Goal: Transaction & Acquisition: Purchase product/service

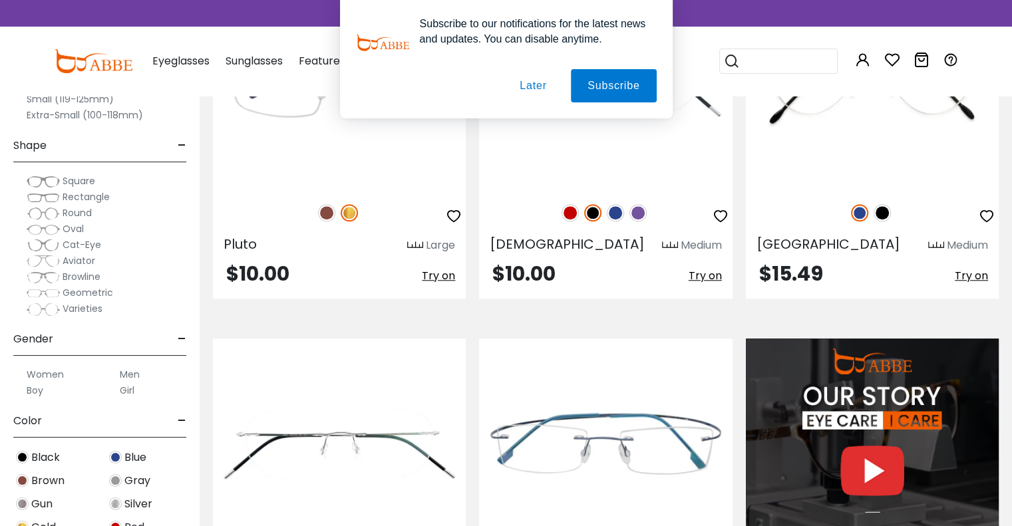
scroll to position [1198, 0]
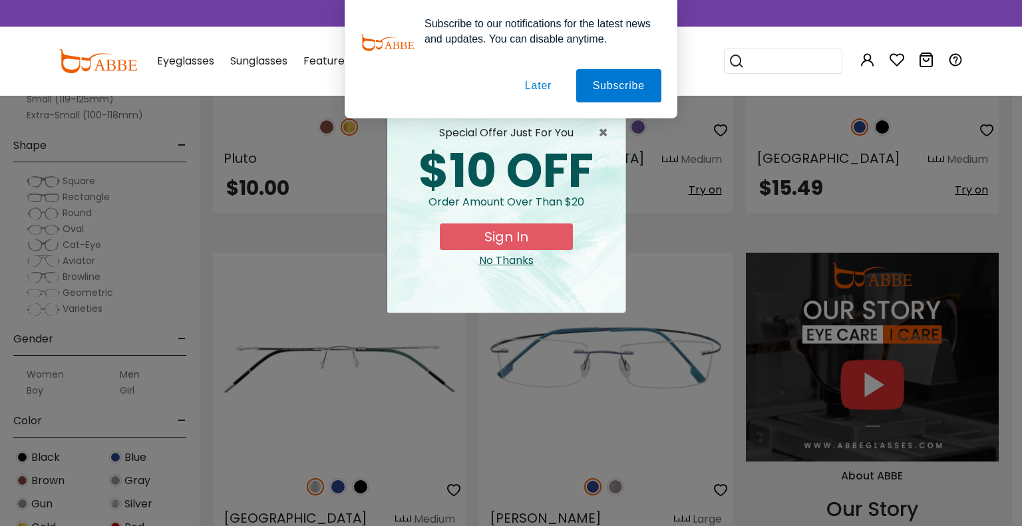
click at [538, 84] on button "Later" at bounding box center [538, 85] width 60 height 33
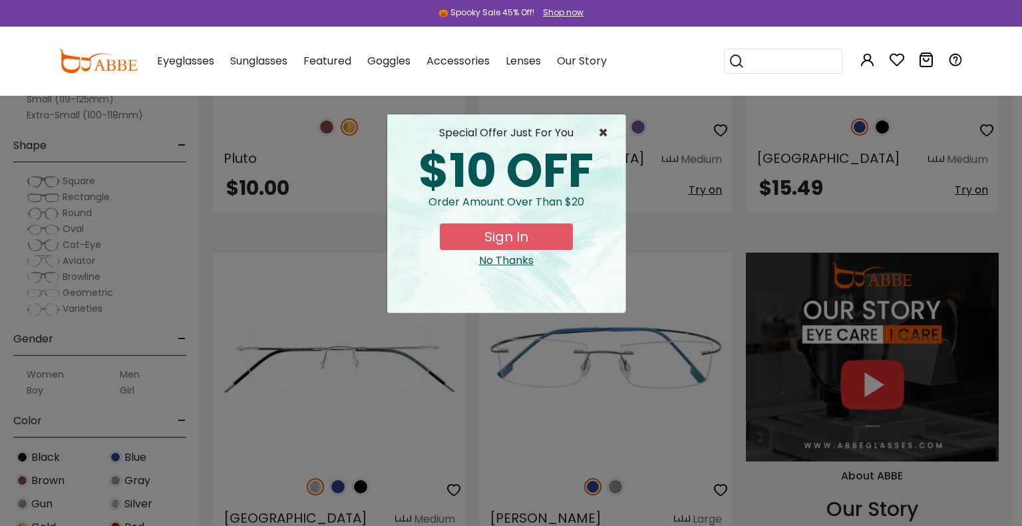
click at [608, 131] on span "×" at bounding box center [606, 133] width 17 height 16
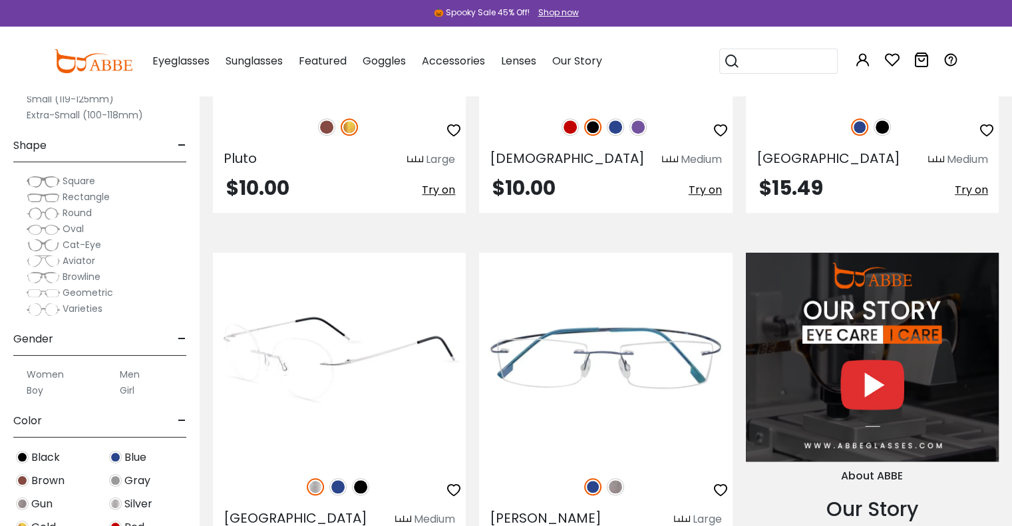
click at [331, 372] on img at bounding box center [339, 358] width 253 height 211
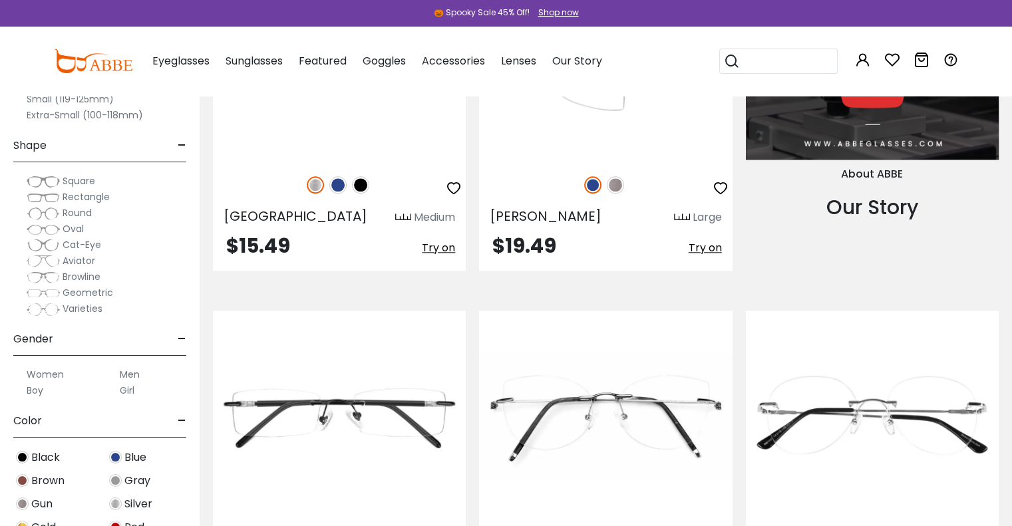
scroll to position [1531, 0]
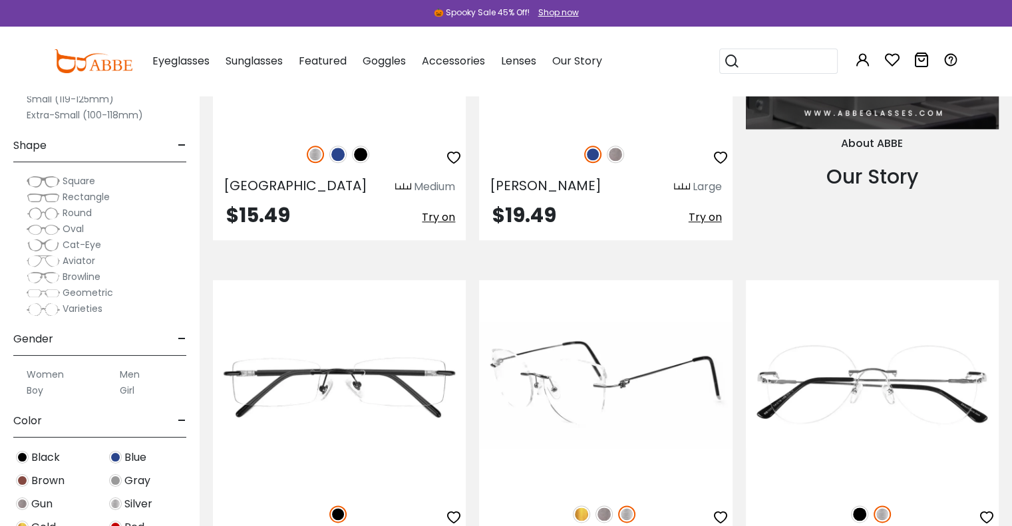
click at [586, 391] on img at bounding box center [605, 385] width 253 height 211
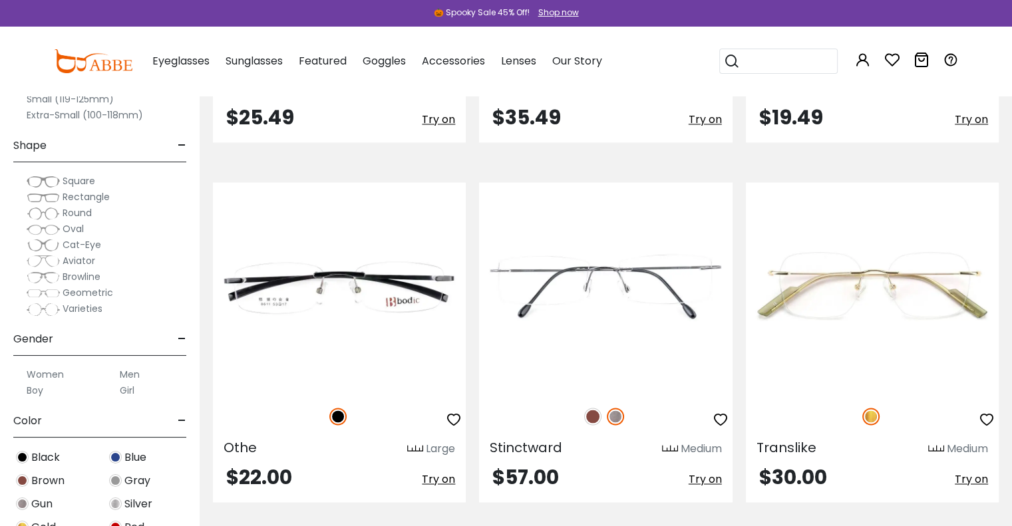
scroll to position [1997, 0]
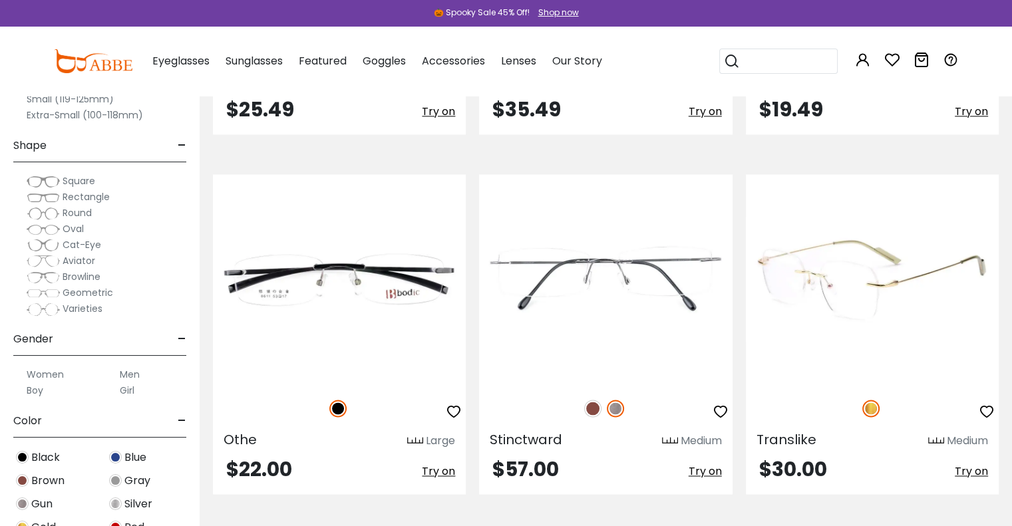
click at [856, 311] on img at bounding box center [872, 279] width 253 height 211
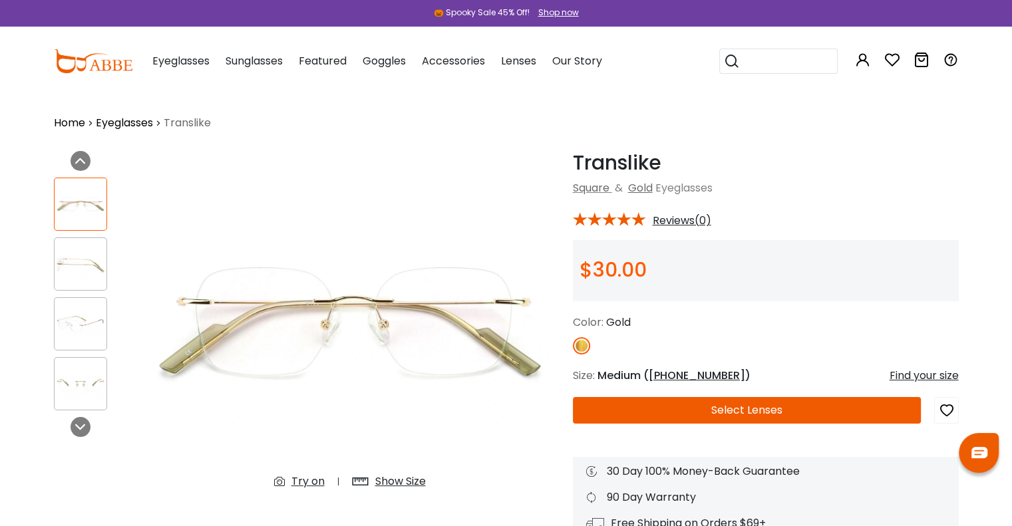
click at [81, 268] on img at bounding box center [81, 265] width 52 height 26
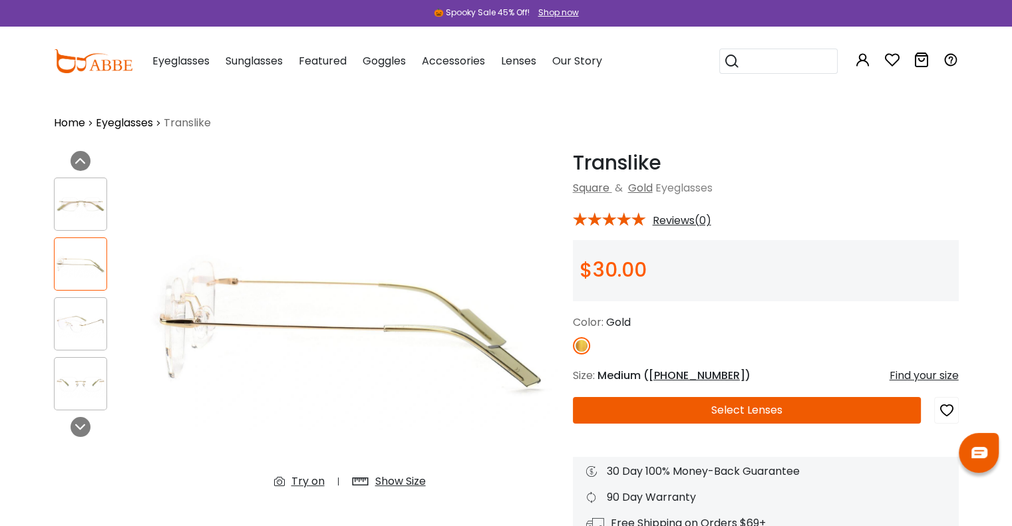
click at [73, 325] on img at bounding box center [81, 324] width 52 height 26
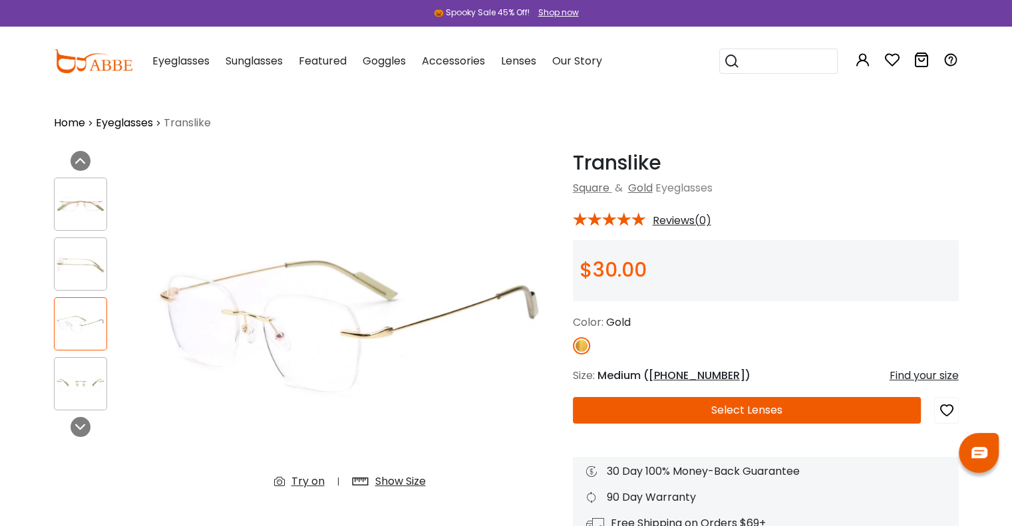
click at [86, 385] on img at bounding box center [81, 384] width 52 height 26
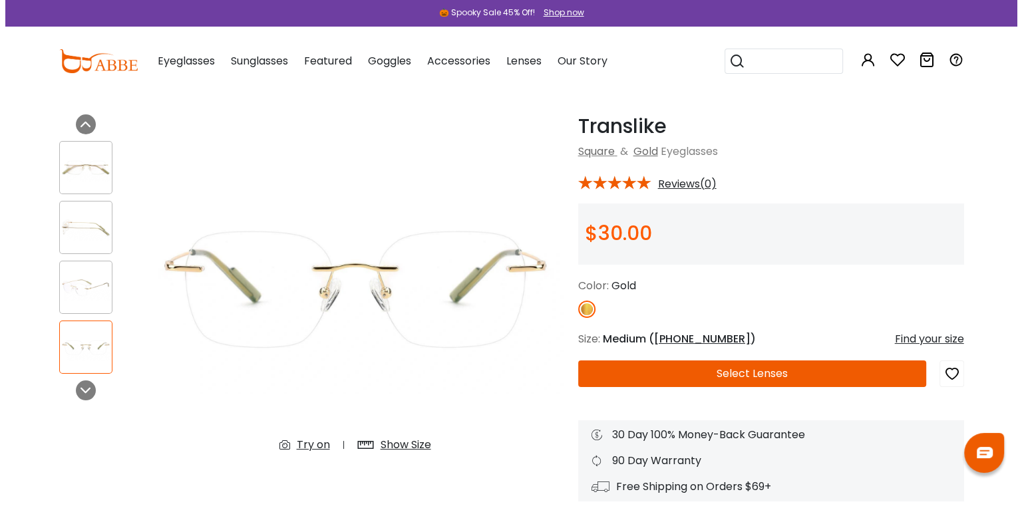
scroll to position [67, 0]
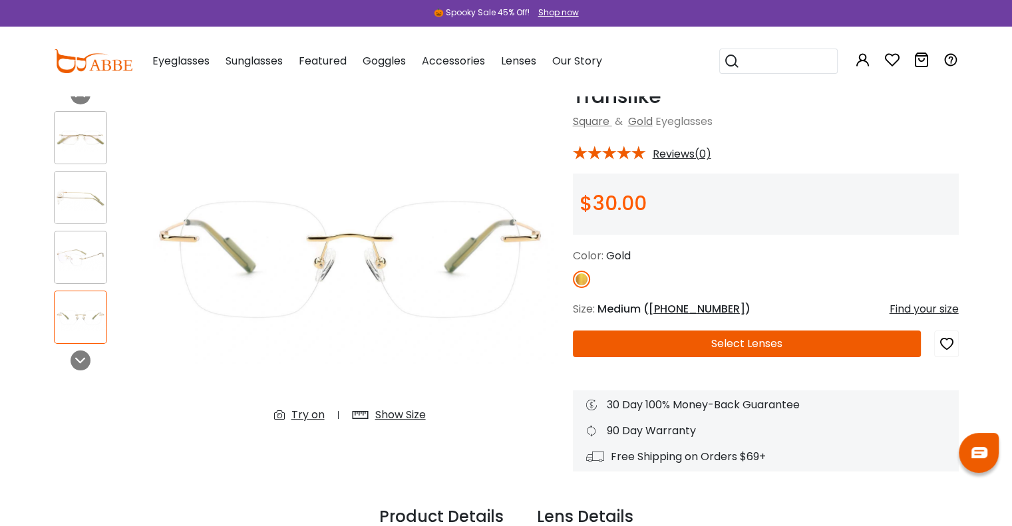
click at [912, 307] on div "Find your size" at bounding box center [924, 309] width 69 height 16
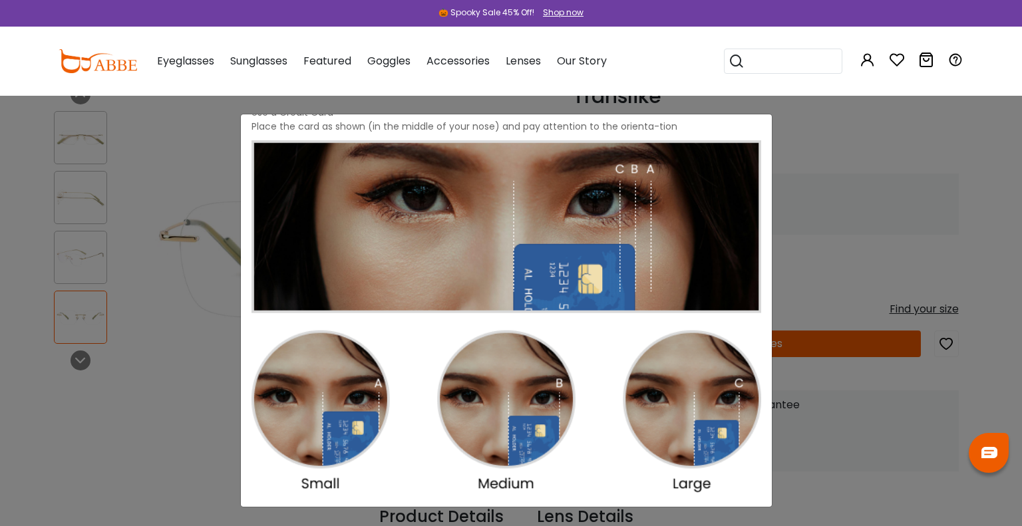
scroll to position [104, 0]
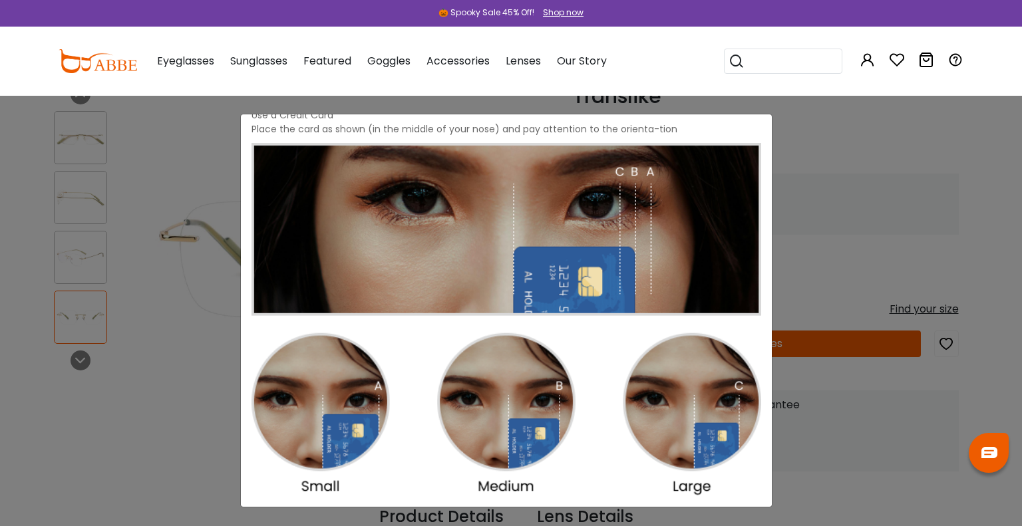
click at [892, 176] on div "Size Guide × A Skill For Finding Suitable Glasses Size: Use a Credit Card Place…" at bounding box center [511, 263] width 1022 height 526
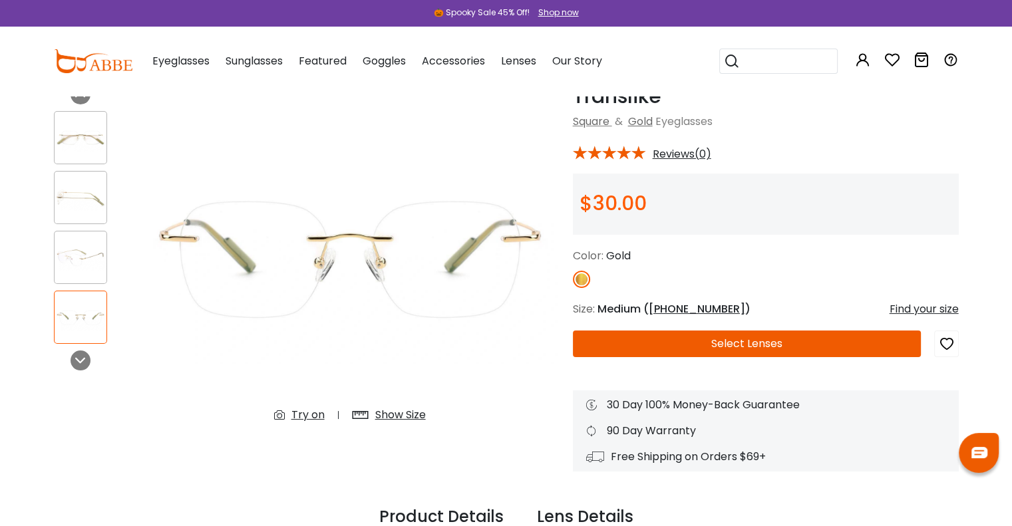
click at [895, 307] on div "Find your size" at bounding box center [924, 309] width 69 height 16
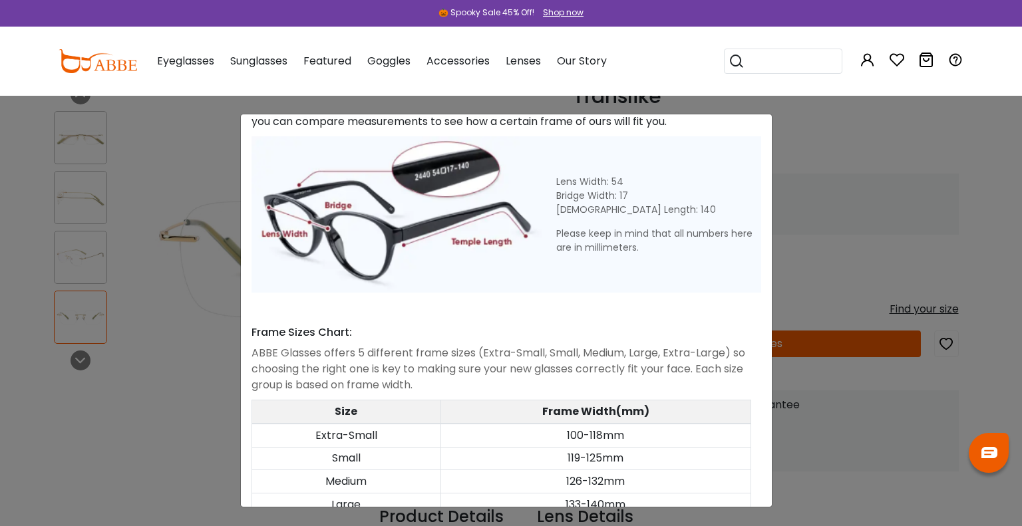
scroll to position [598, 0]
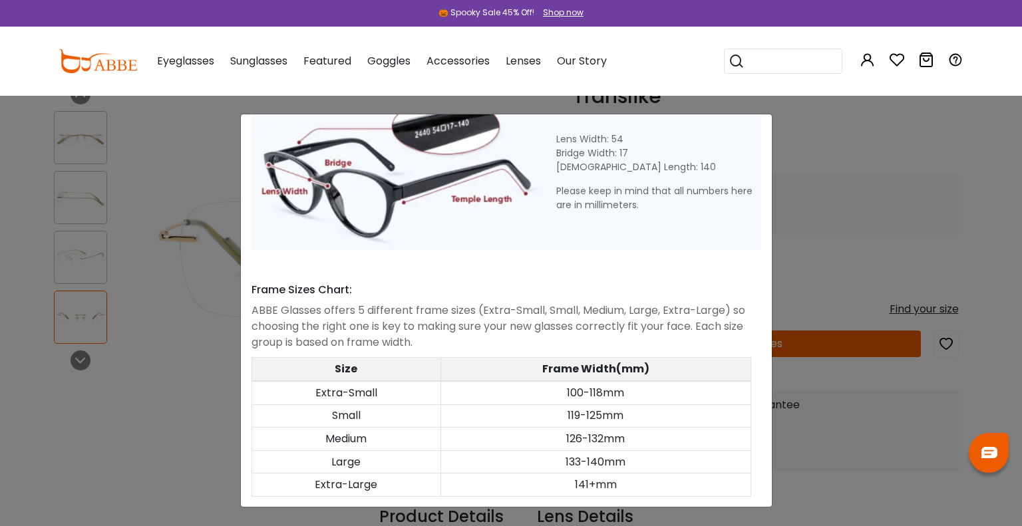
click at [574, 428] on td "126-132mm" at bounding box center [596, 439] width 310 height 23
click at [375, 428] on td "Medium" at bounding box center [346, 439] width 189 height 23
click at [860, 151] on div "Size Guide × A Skill For Finding Suitable Glasses Size: Use a Credit Card Place…" at bounding box center [511, 263] width 1022 height 526
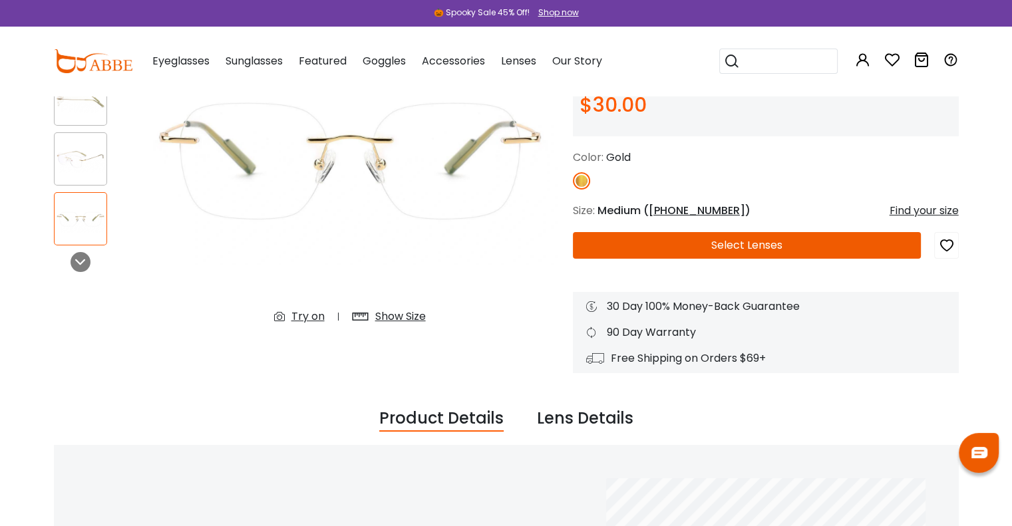
scroll to position [133, 0]
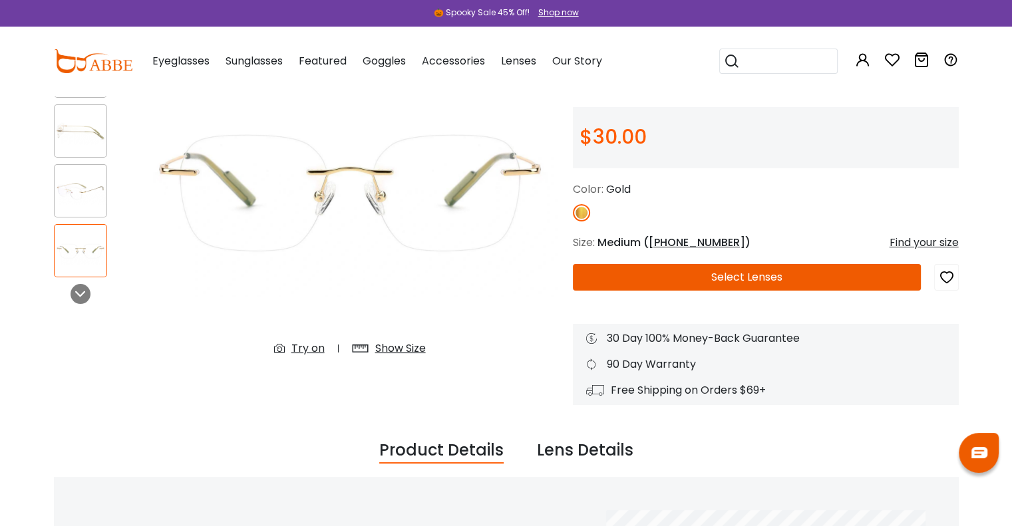
click at [74, 246] on img at bounding box center [81, 251] width 52 height 26
click at [91, 200] on img at bounding box center [81, 191] width 52 height 26
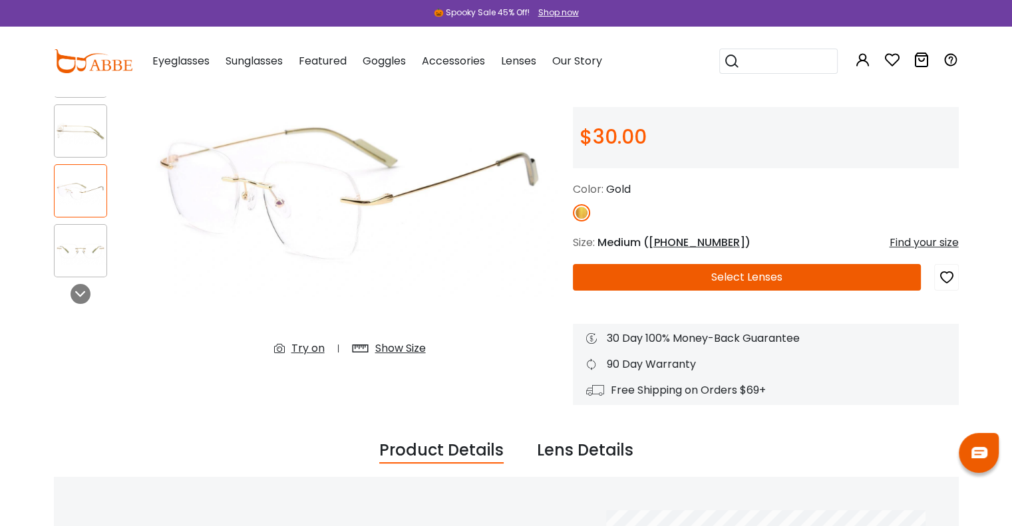
click at [81, 143] on img at bounding box center [81, 131] width 52 height 26
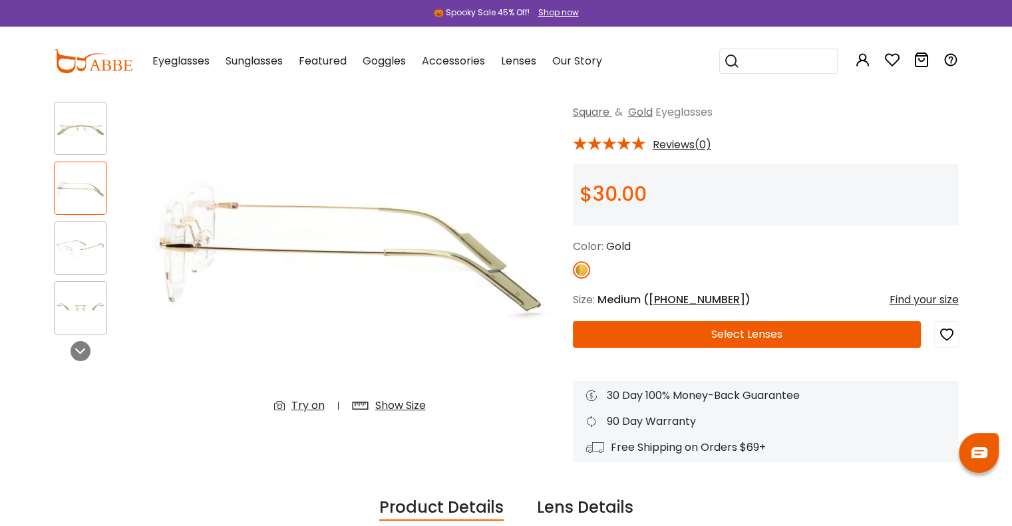
scroll to position [0, 0]
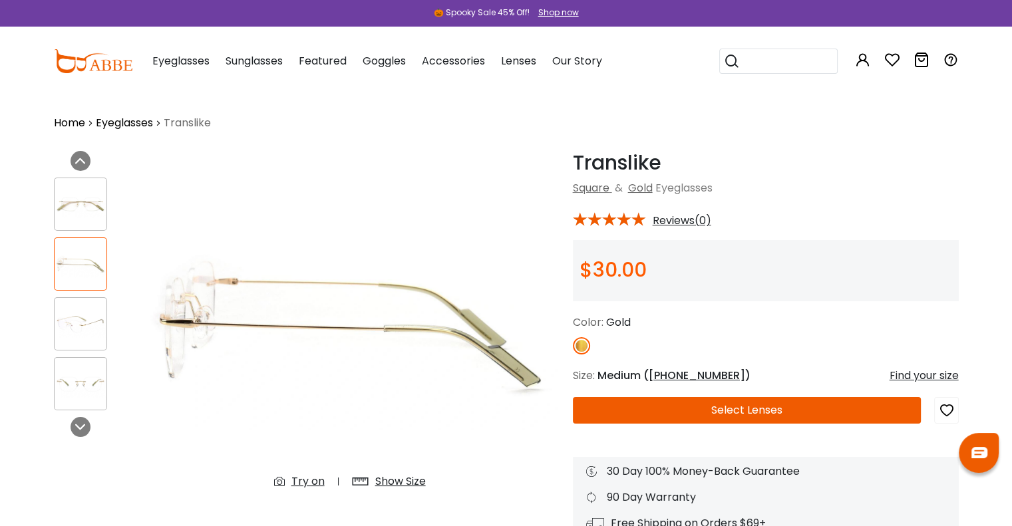
click at [97, 215] on img at bounding box center [81, 205] width 52 height 26
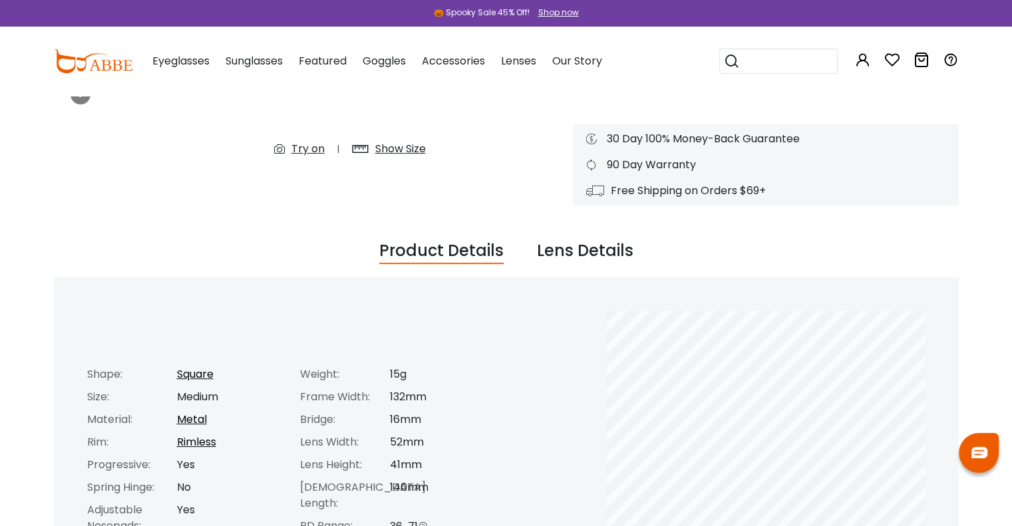
scroll to position [266, 0]
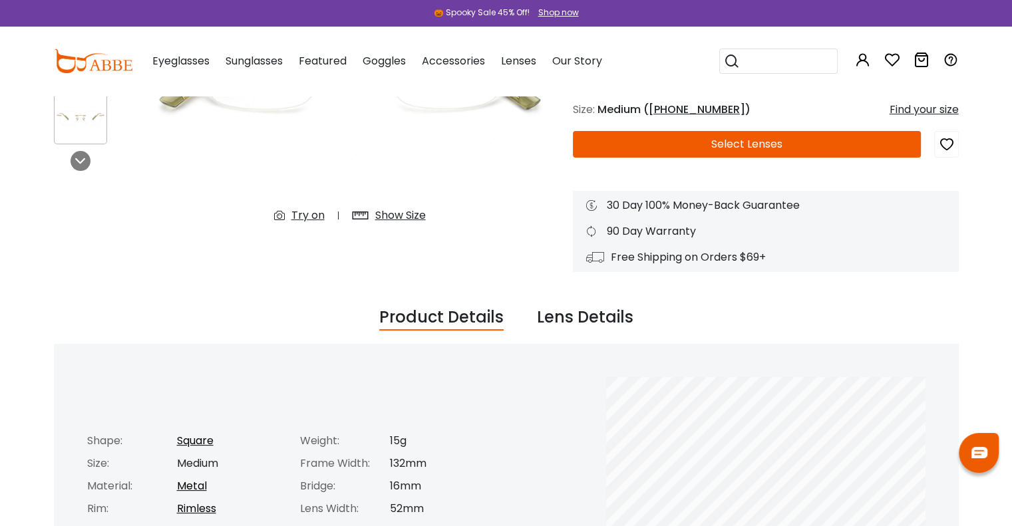
click at [402, 212] on div "Show Size" at bounding box center [400, 216] width 51 height 16
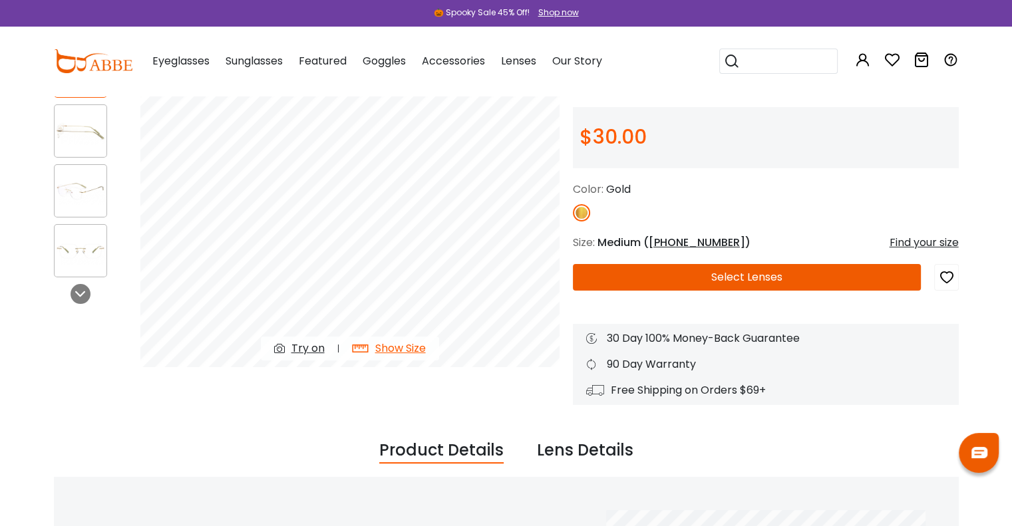
scroll to position [0, 0]
